Goal: Navigation & Orientation: Find specific page/section

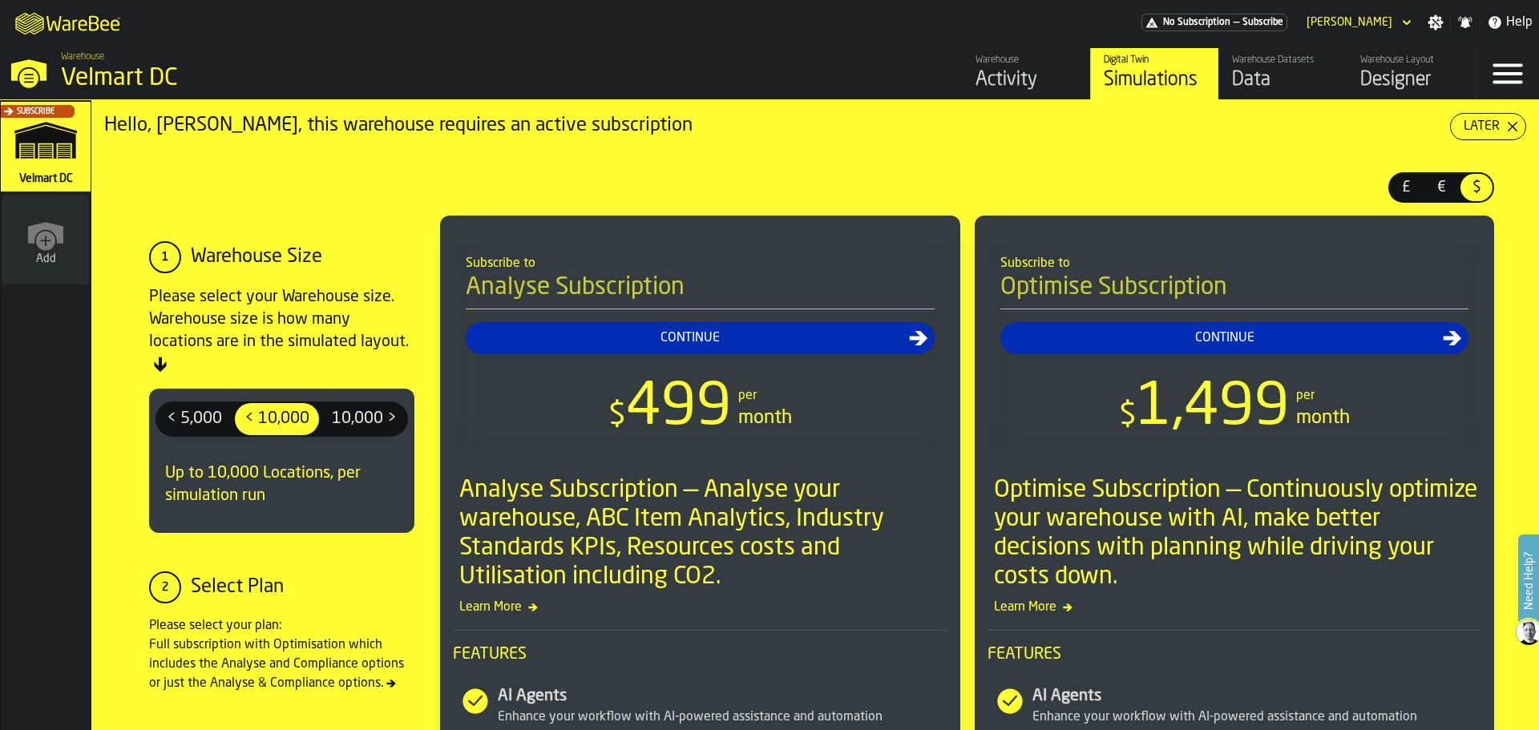
click at [1249, 91] on div "Data" at bounding box center [1283, 80] width 102 height 26
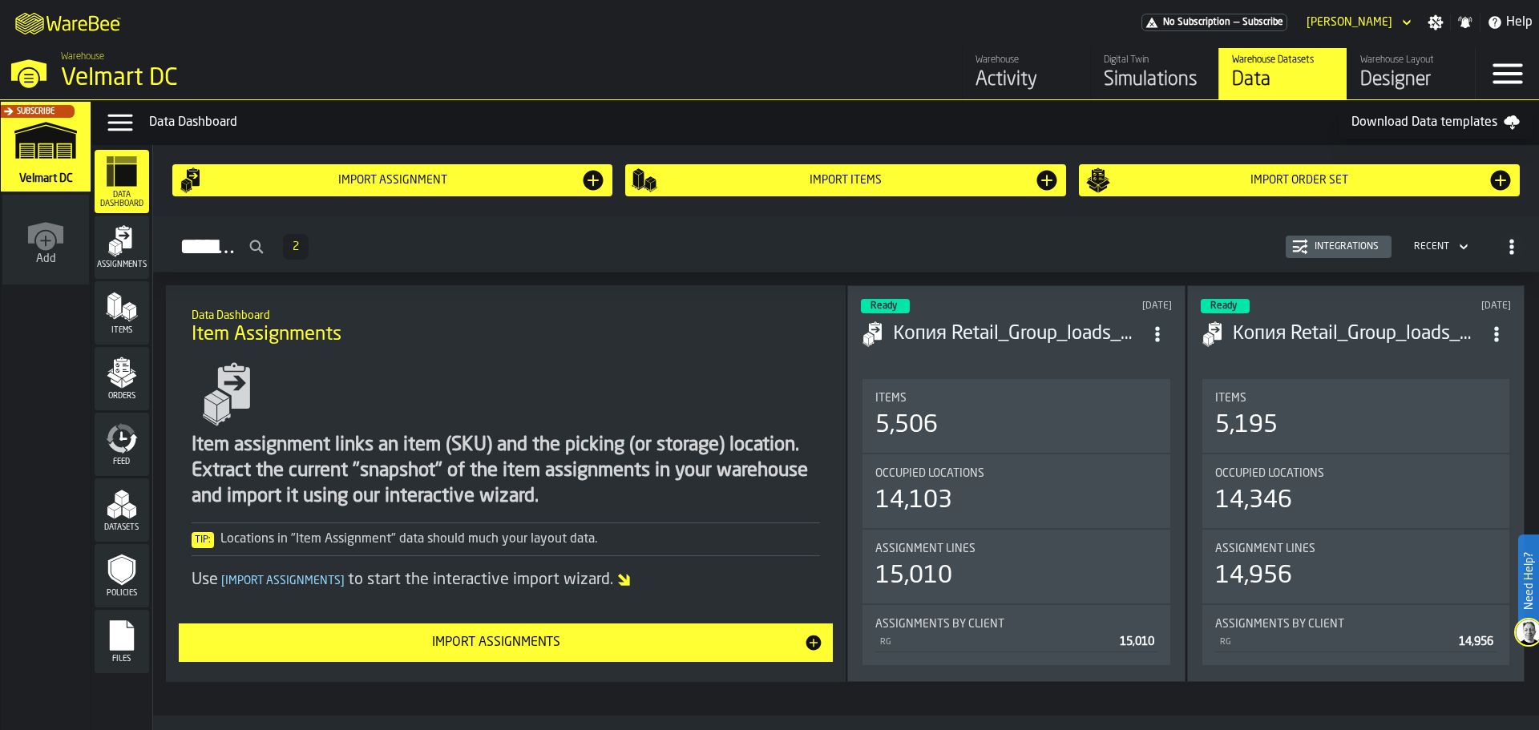
click at [1384, 66] on div "Warehouse Layout" at bounding box center [1411, 60] width 102 height 11
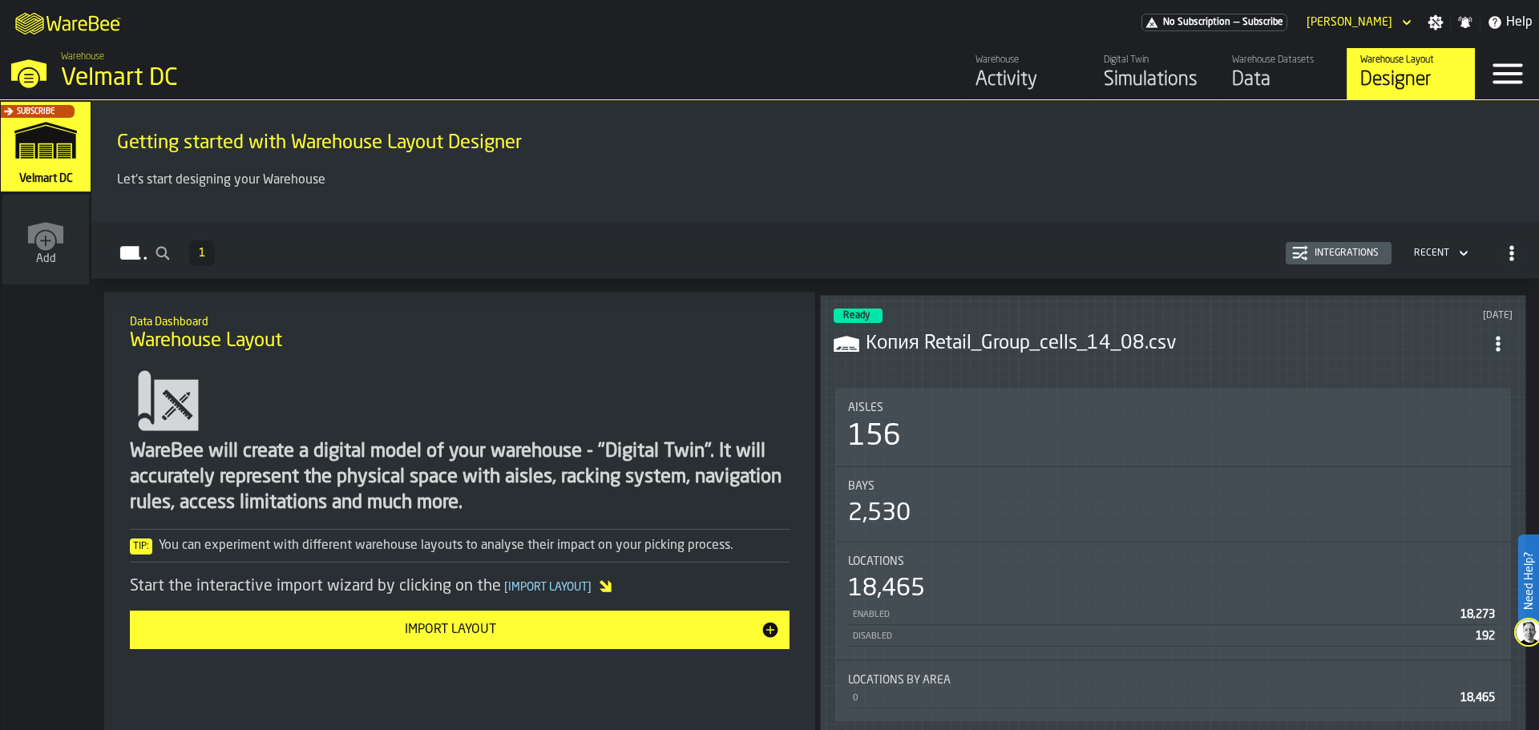
click at [1234, 82] on div "Data" at bounding box center [1283, 80] width 102 height 26
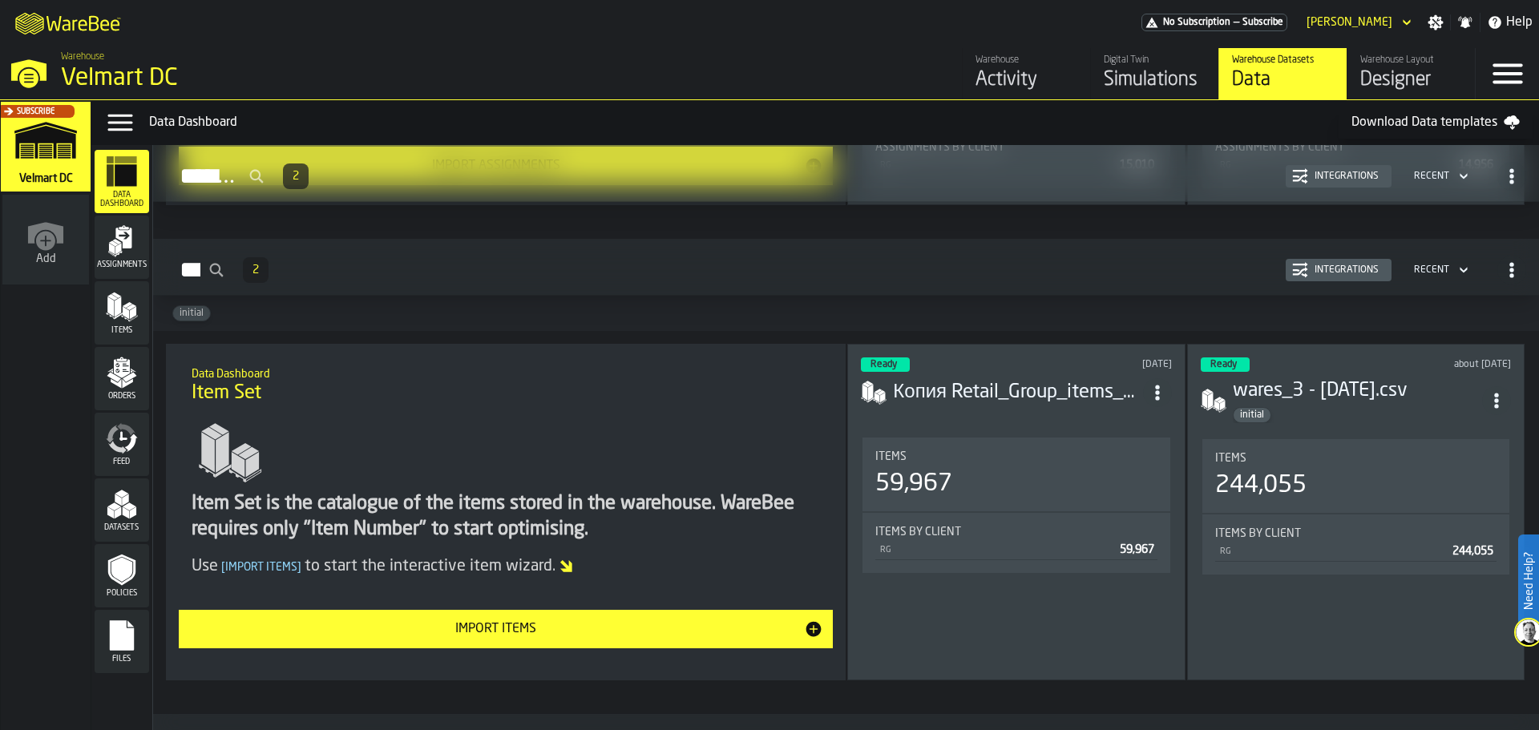
scroll to position [481, 0]
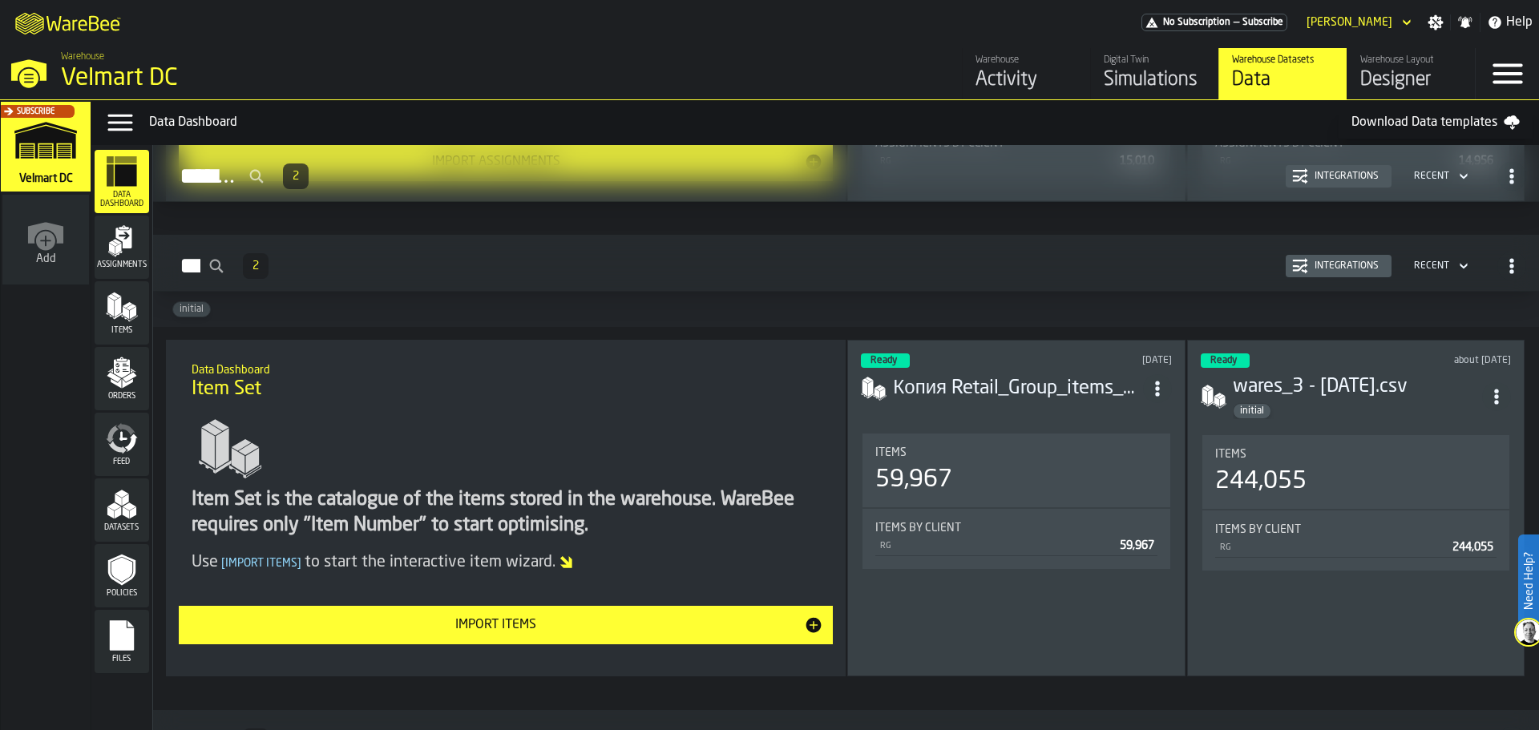
click at [127, 641] on rect "menu Files" at bounding box center [122, 641] width 24 height 11
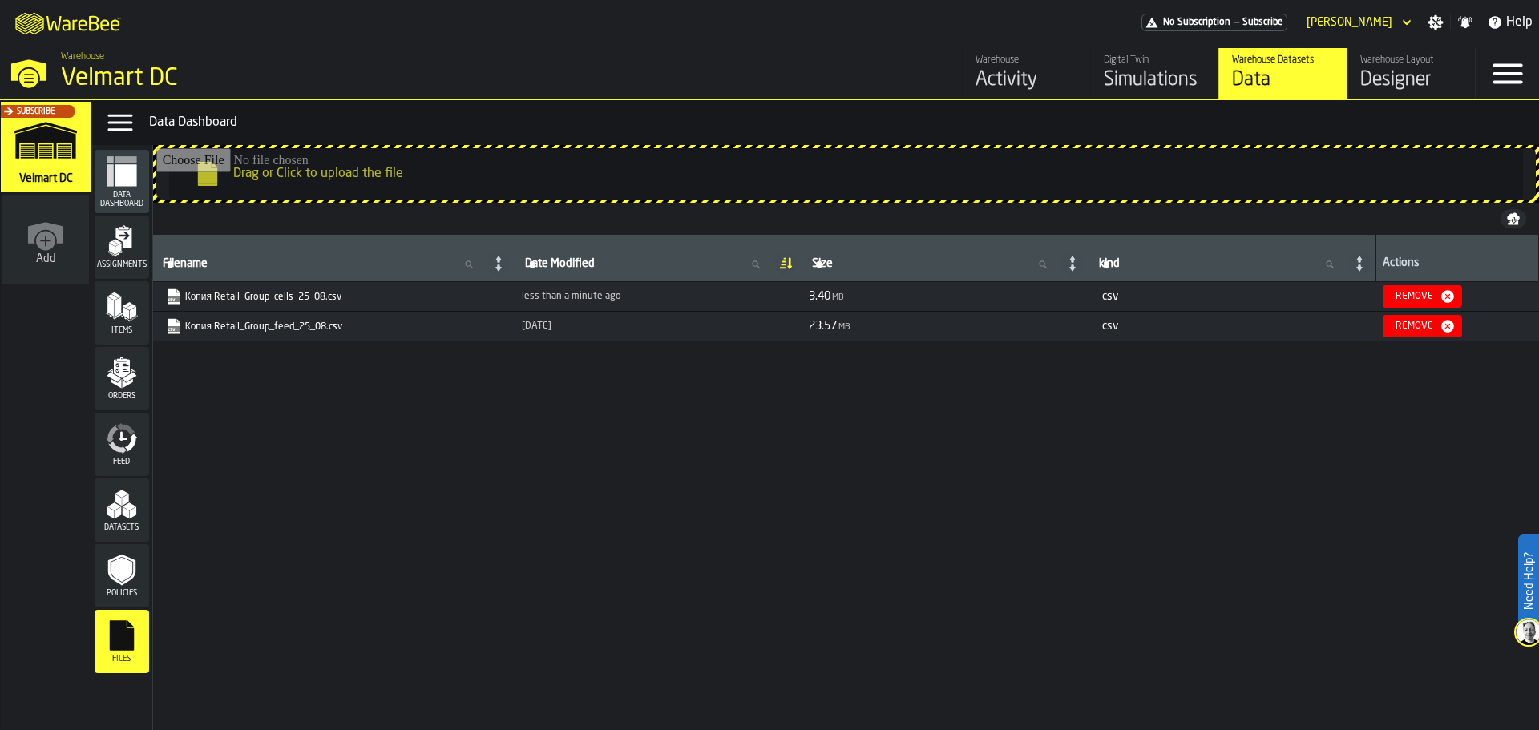
click at [115, 317] on polygon "menu Items" at bounding box center [118, 307] width 6 height 20
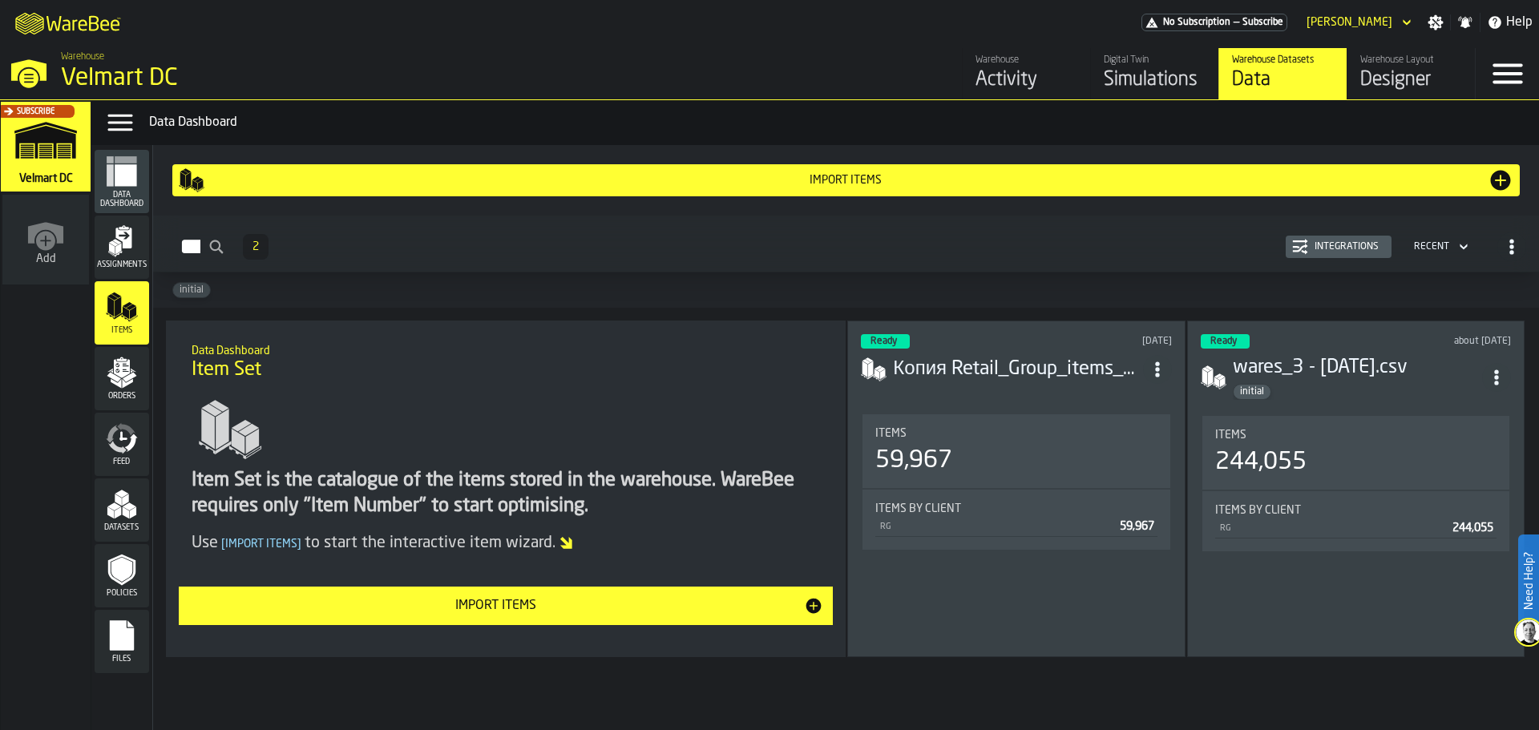
click at [136, 243] on icon "menu Assignments" at bounding box center [122, 241] width 32 height 32
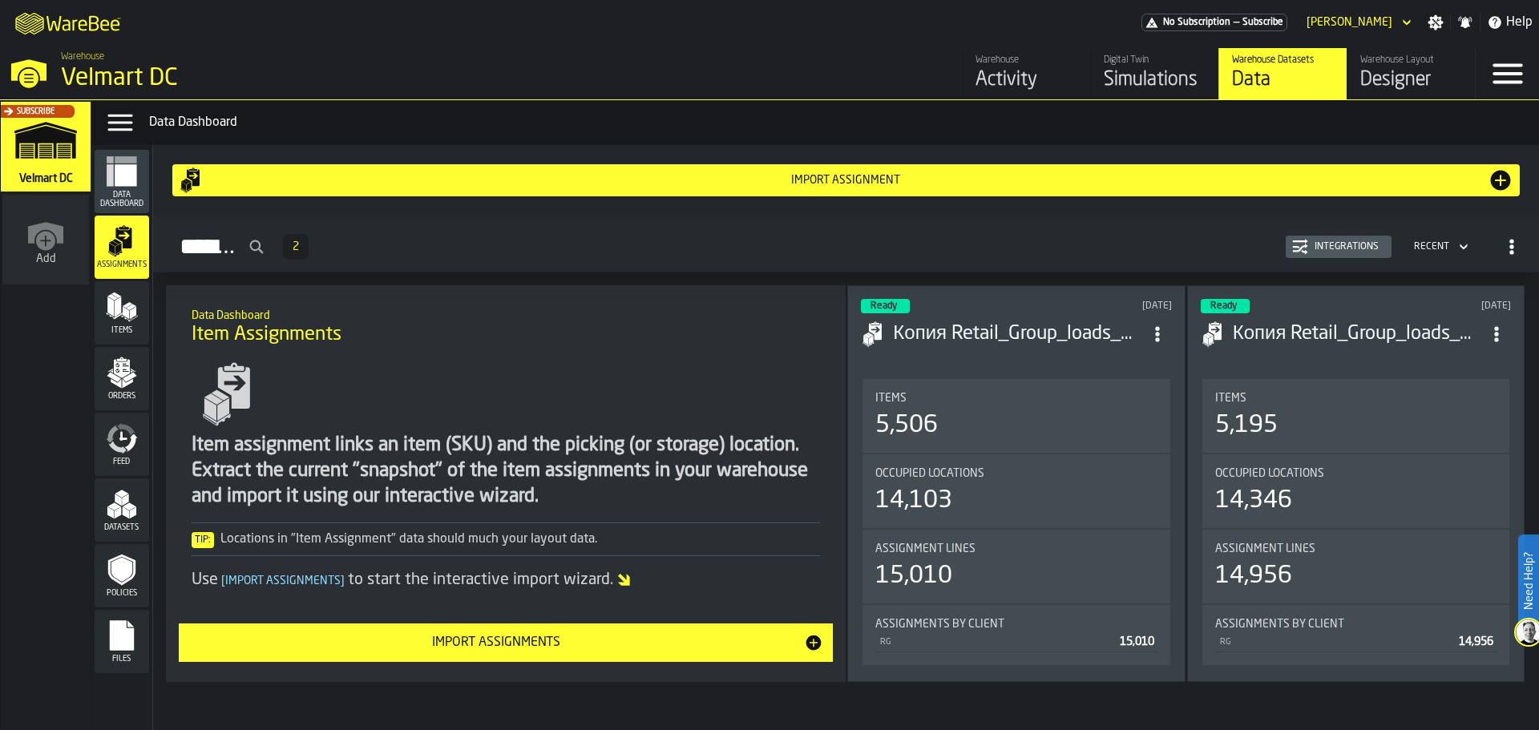
click at [107, 173] on rect "menu Data Dashboard" at bounding box center [110, 175] width 7 height 22
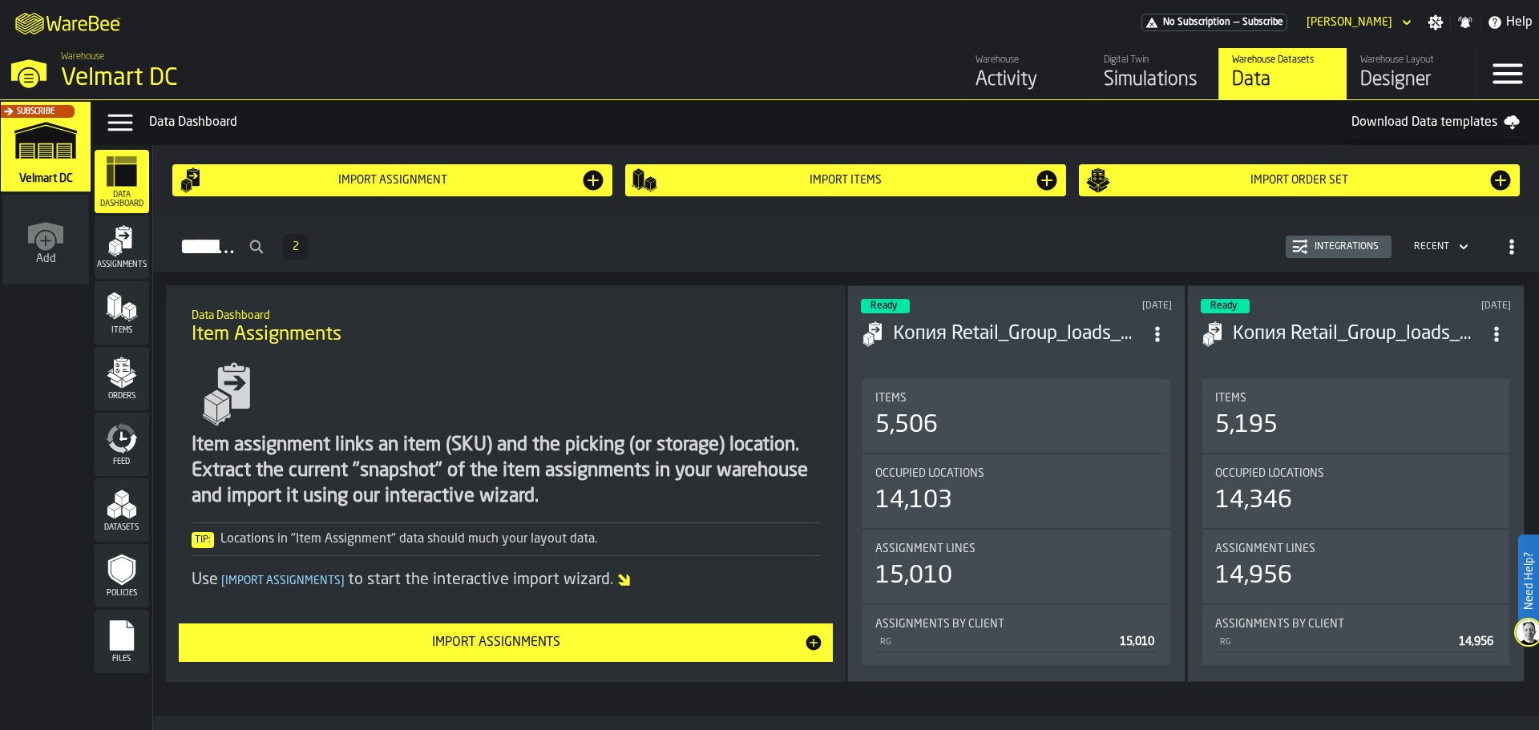
click at [1393, 63] on div "Warehouse Layout" at bounding box center [1411, 60] width 102 height 11
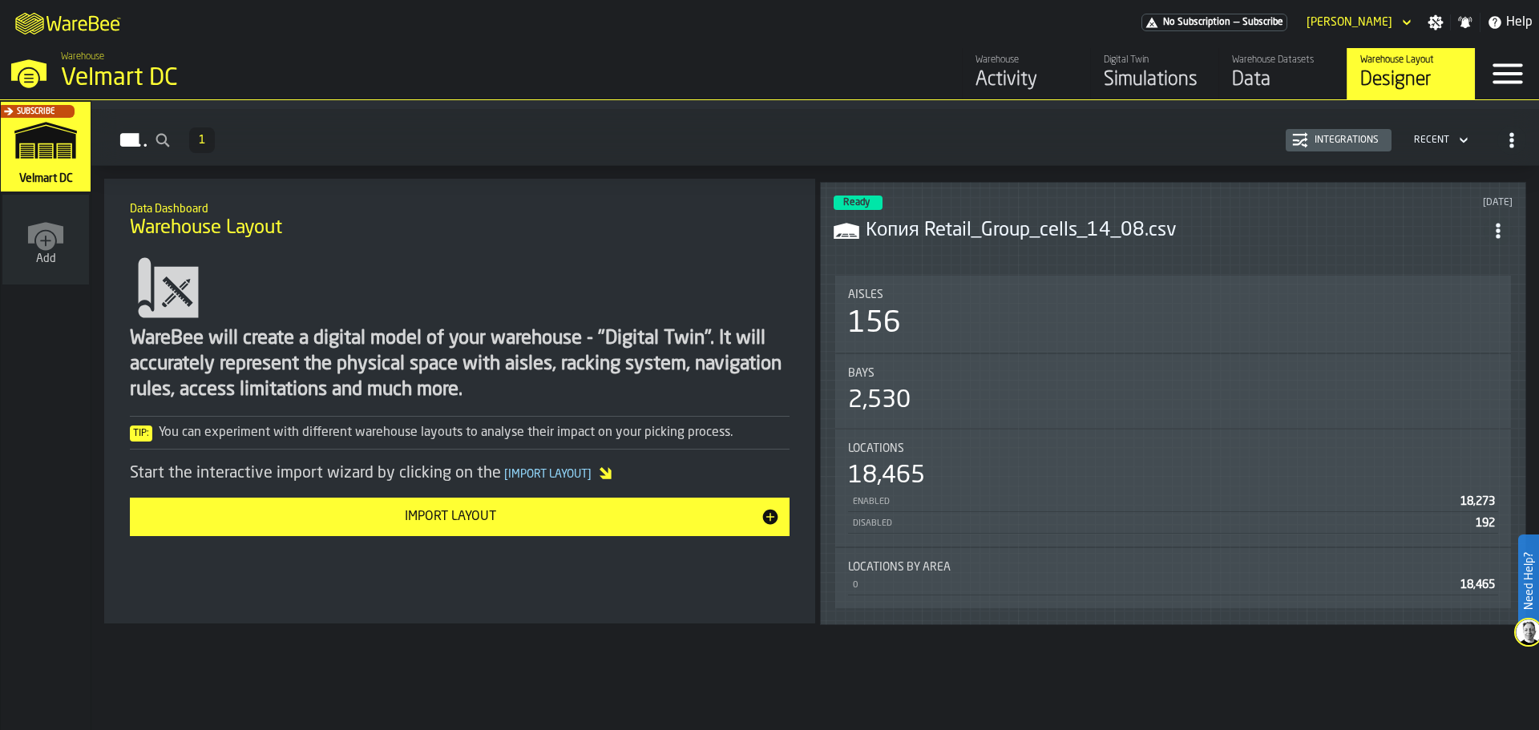
scroll to position [118, 0]
